Goal: Feedback & Contribution: Submit feedback/report problem

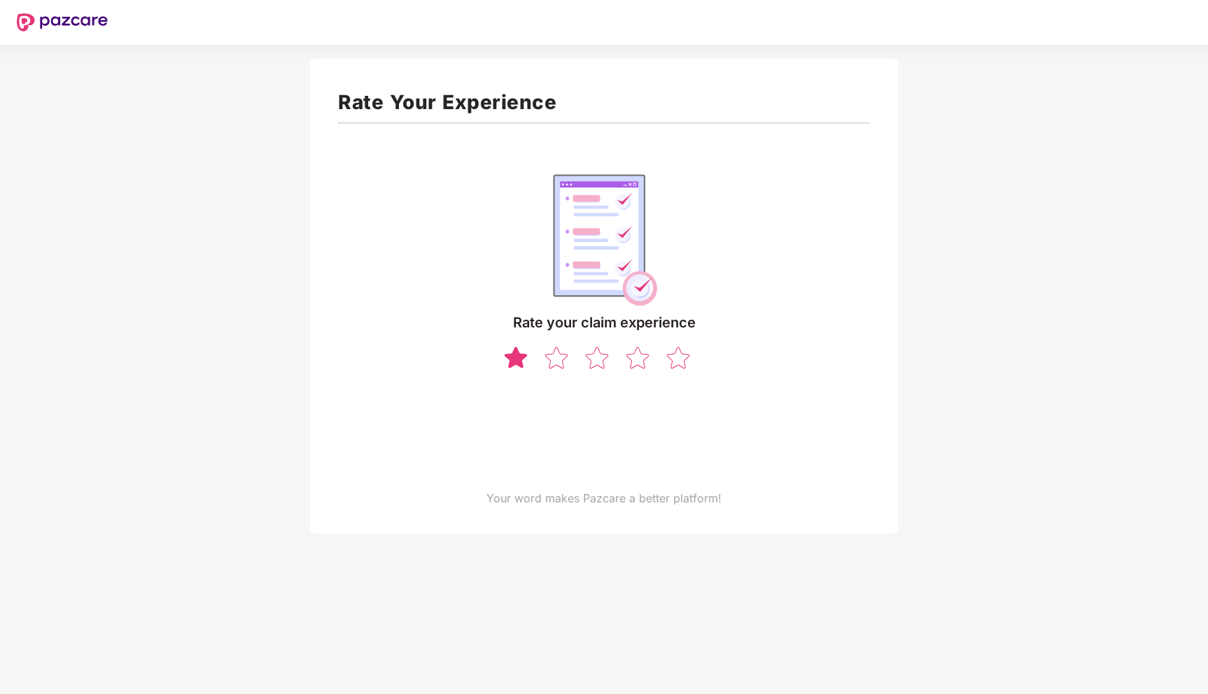
click at [512, 354] on img at bounding box center [516, 357] width 27 height 24
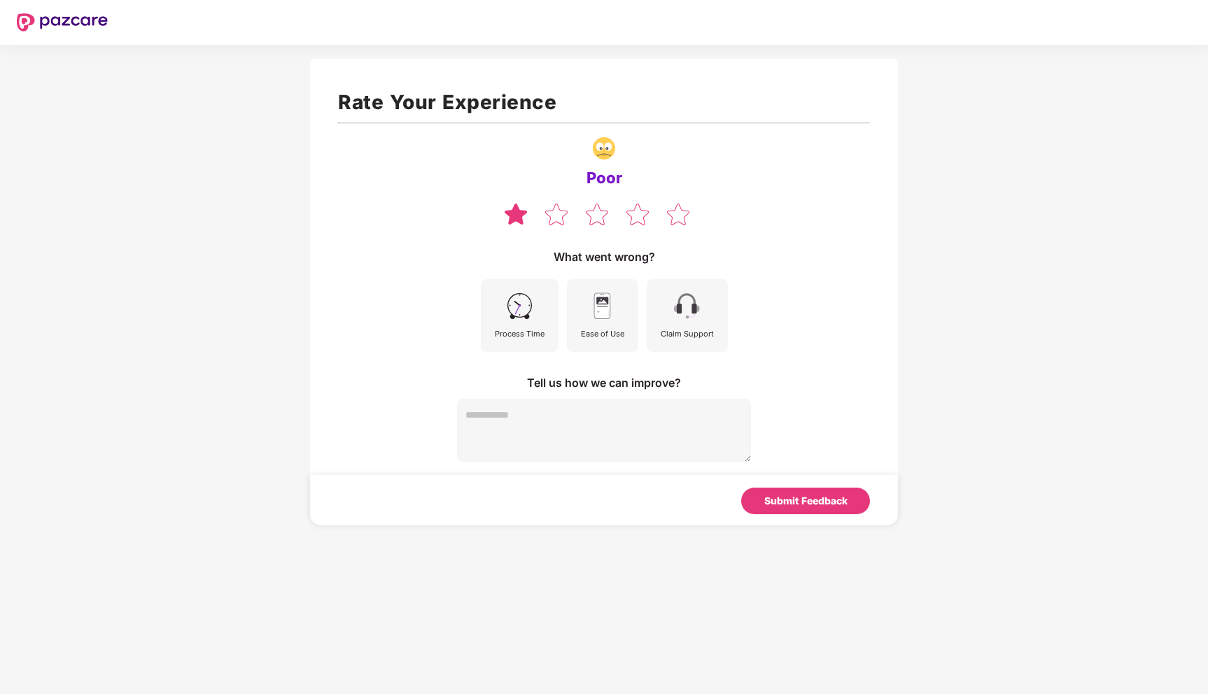
click at [510, 336] on div "Process Time" at bounding box center [520, 334] width 50 height 13
click at [613, 332] on div "Ease of Use" at bounding box center [602, 334] width 43 height 13
click at [678, 328] on div "Claim Support" at bounding box center [687, 334] width 53 height 13
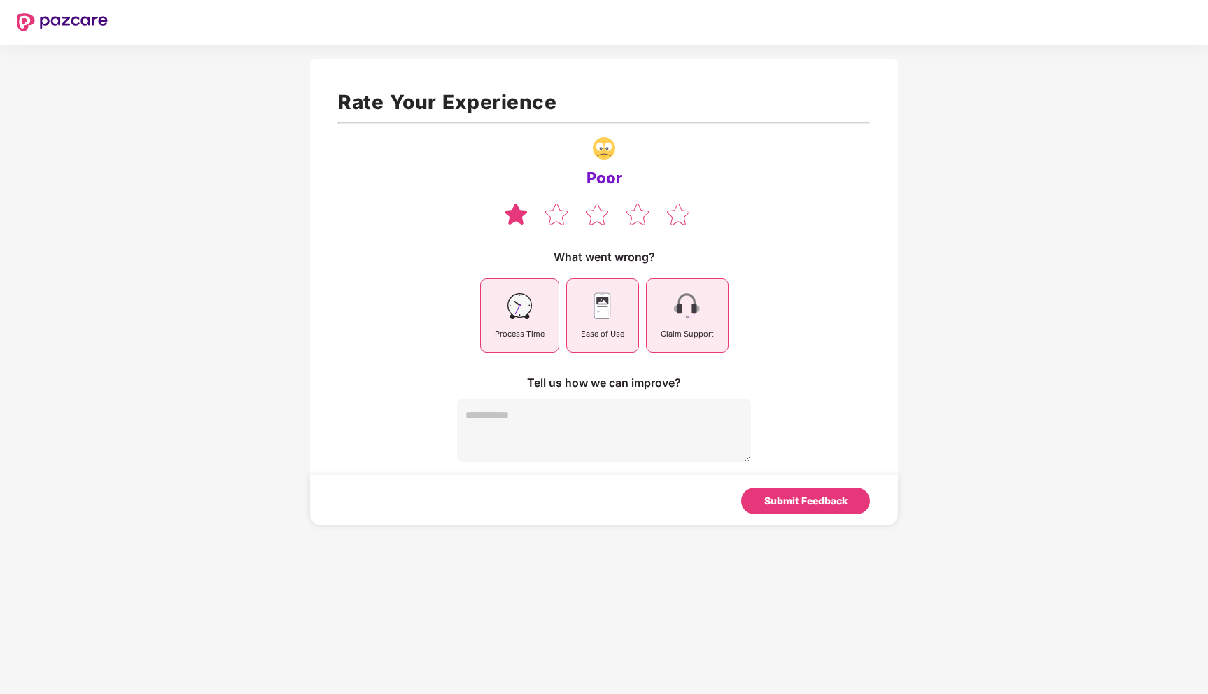
click at [537, 434] on textarea at bounding box center [604, 430] width 294 height 63
type textarea "**********"
click at [489, 406] on textarea "**********" at bounding box center [604, 430] width 294 height 63
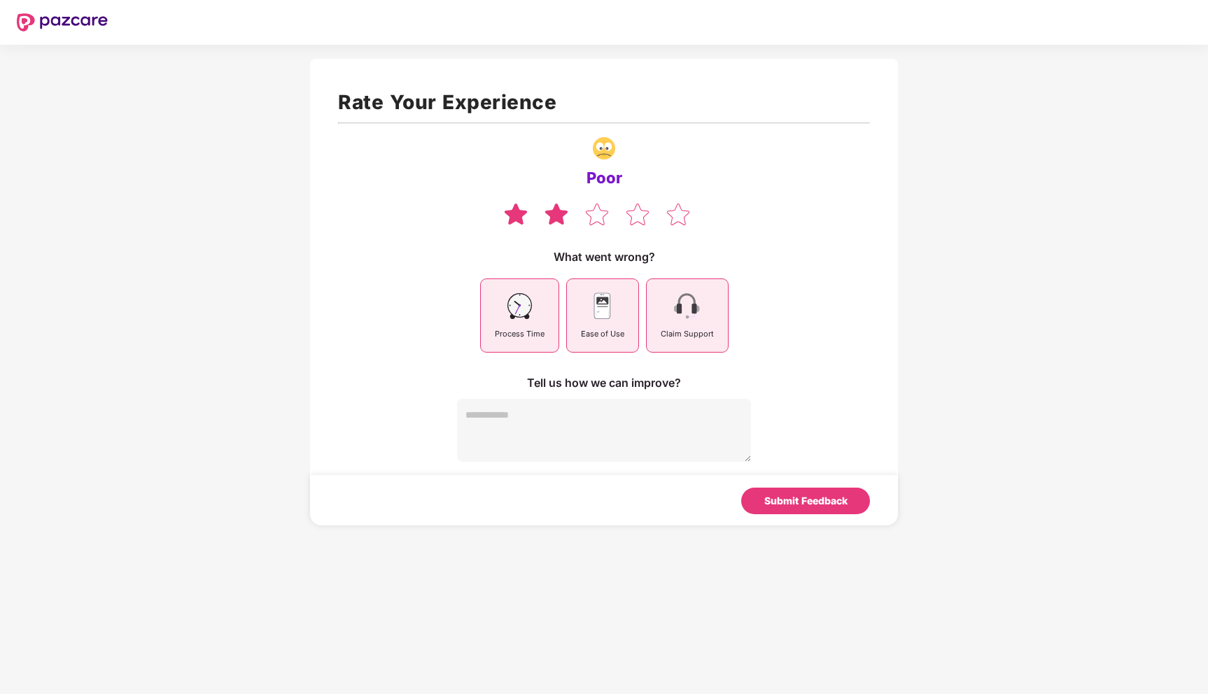
click at [551, 208] on img at bounding box center [556, 214] width 27 height 24
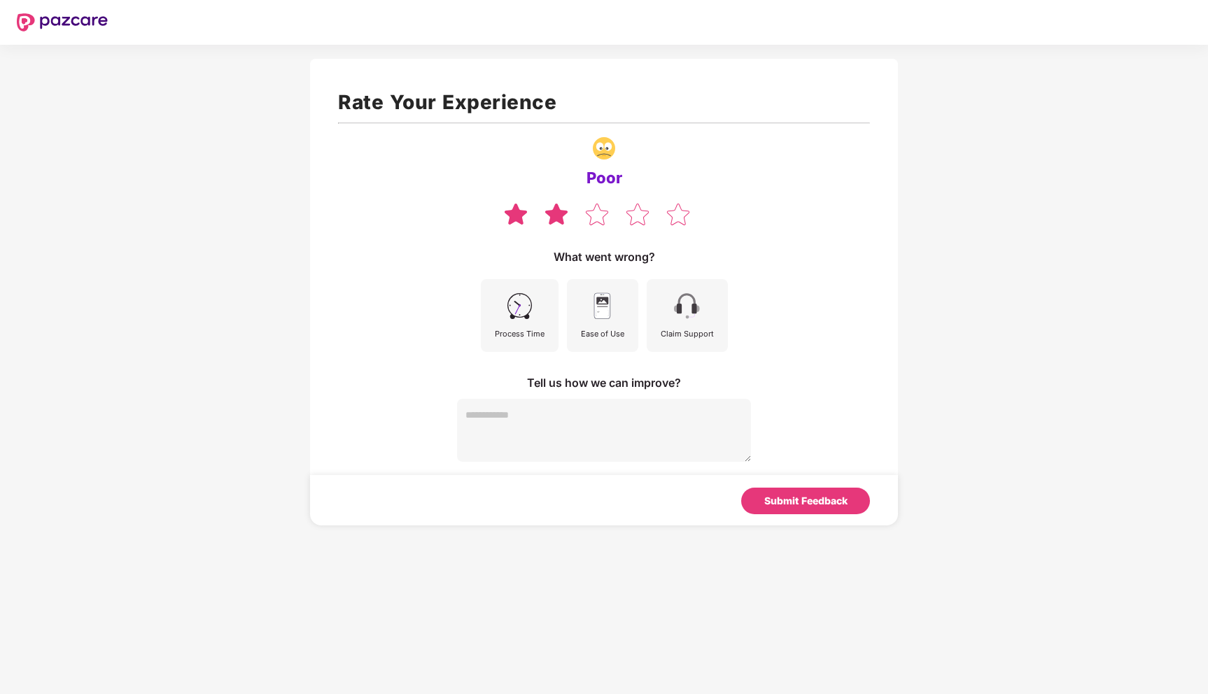
click at [522, 317] on img at bounding box center [519, 305] width 31 height 31
click at [626, 323] on div "Ease of Use" at bounding box center [602, 315] width 71 height 73
click at [661, 331] on div "Claim Support" at bounding box center [687, 334] width 53 height 13
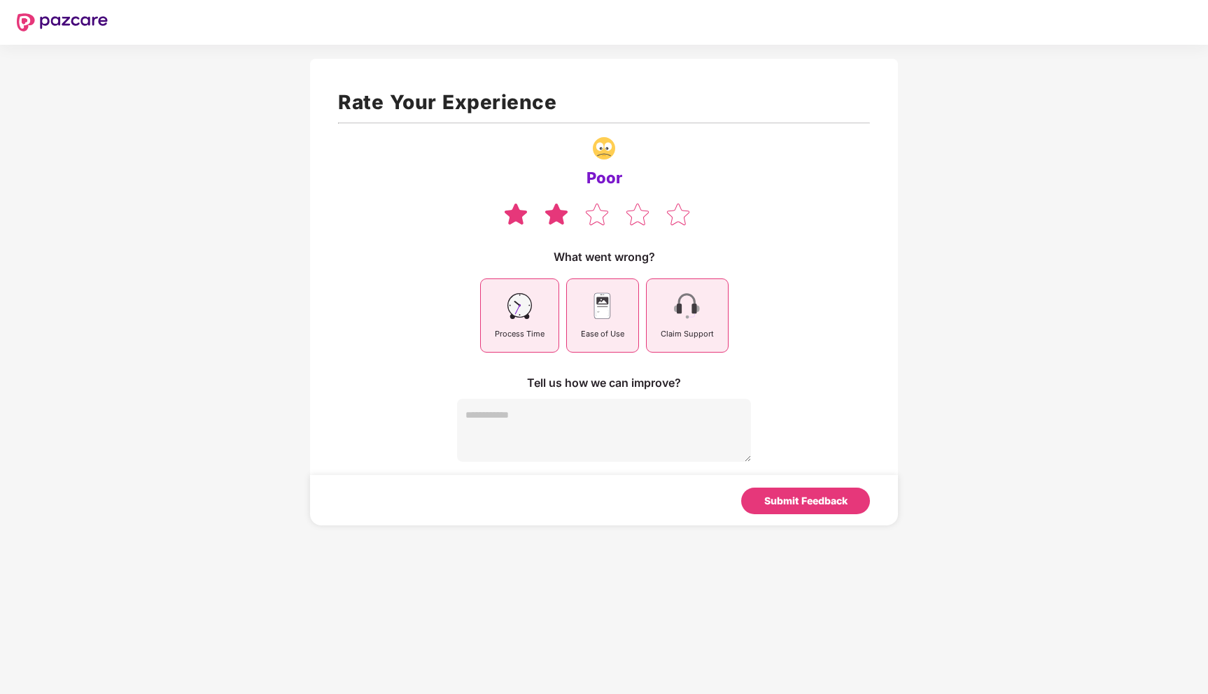
click at [575, 314] on div "Ease of Use" at bounding box center [602, 315] width 71 height 73
click at [775, 496] on div "Submit Feedback" at bounding box center [805, 500] width 83 height 15
